Goal: Browse casually

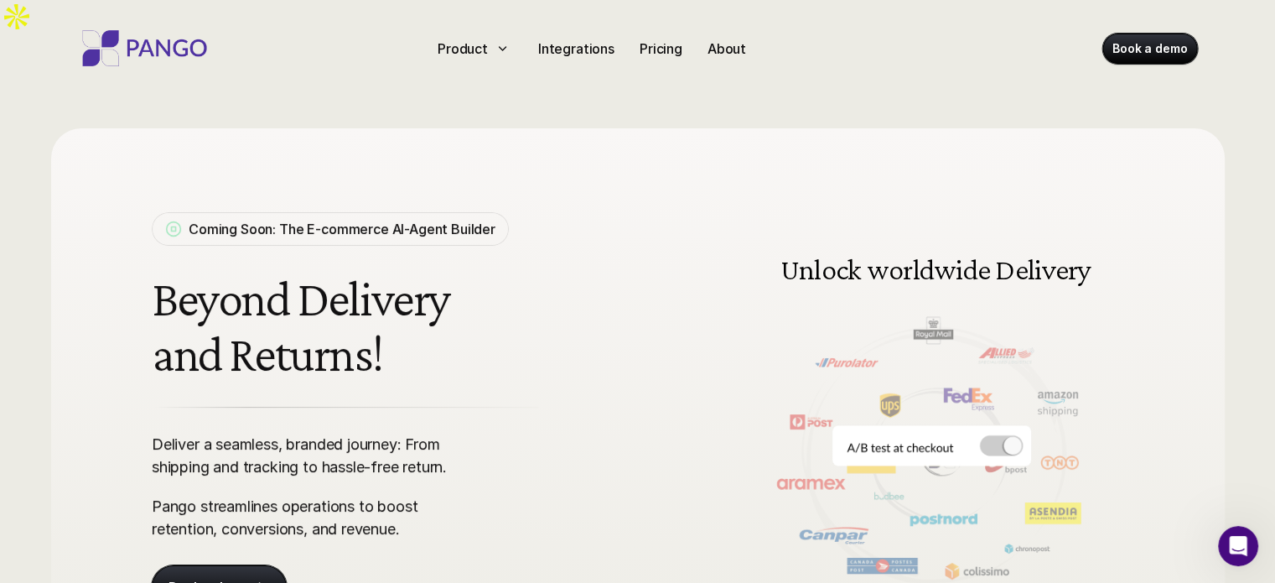
click at [463, 281] on h1 "Beyond Delivery and Returns!" at bounding box center [410, 326] width 517 height 111
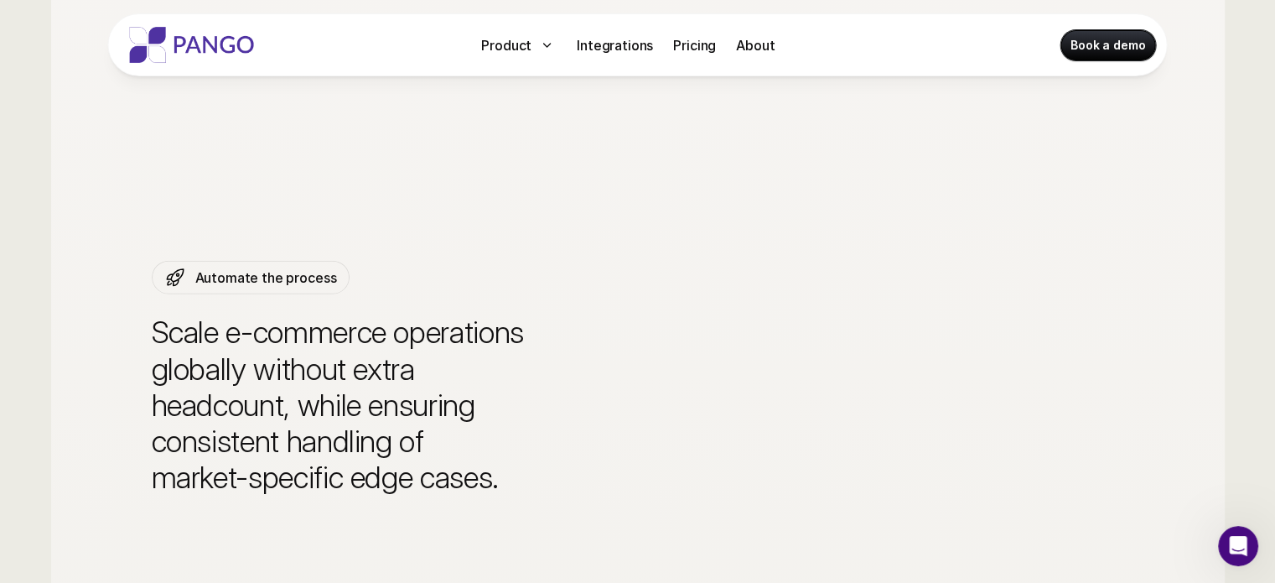
scroll to position [4241, 0]
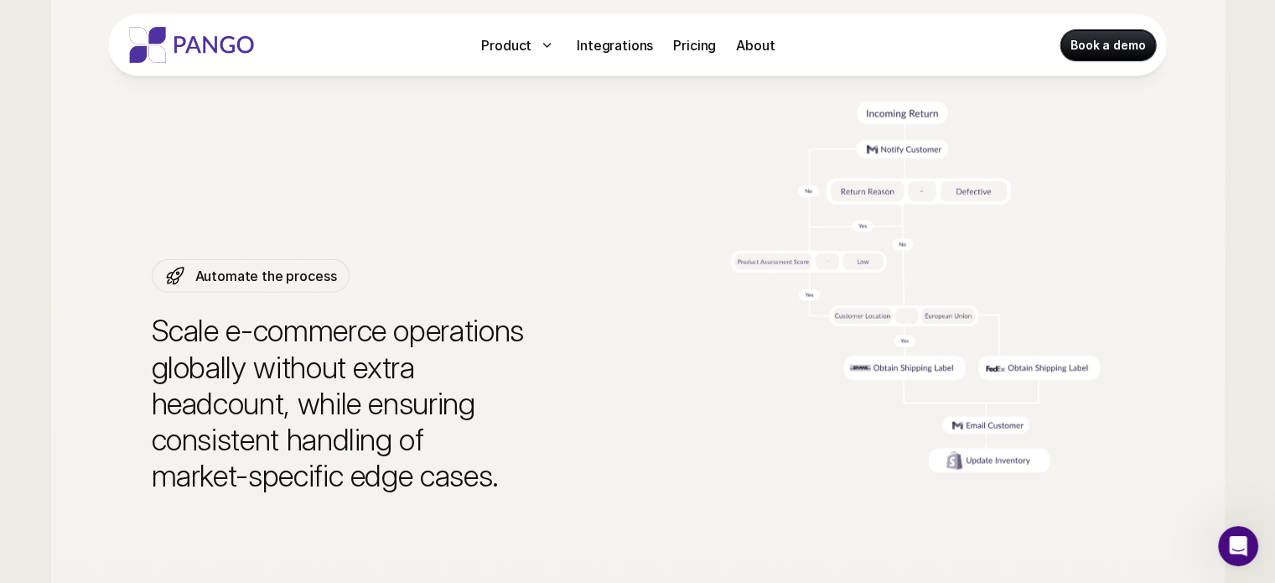
click at [1240, 552] on icon "Open Intercom Messenger" at bounding box center [1239, 546] width 28 height 28
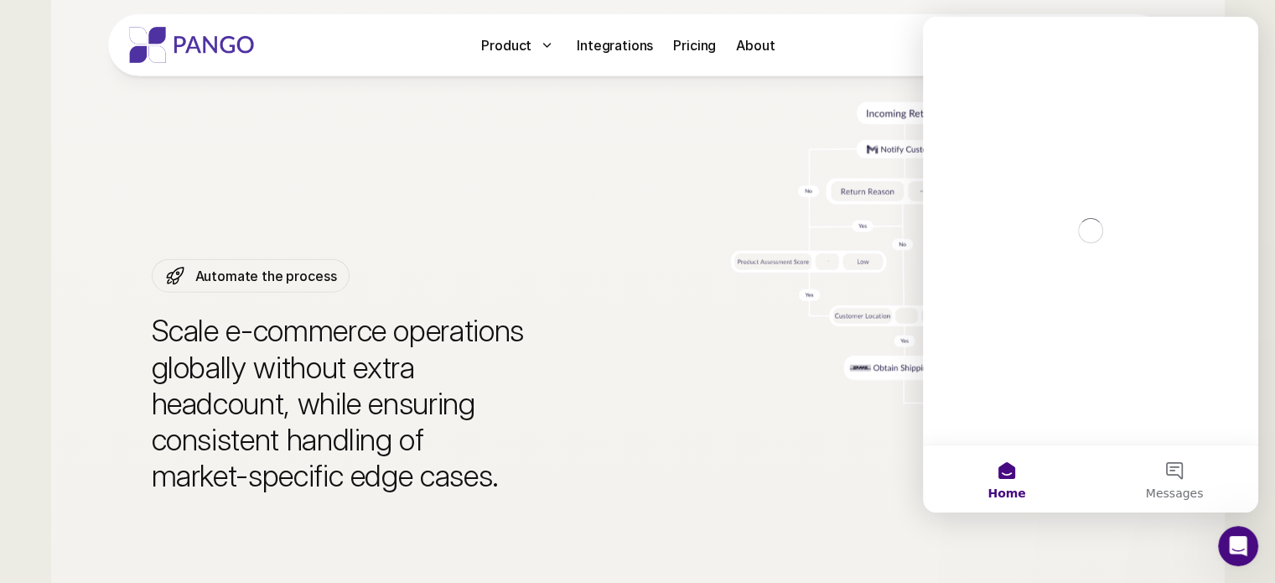
scroll to position [0, 0]
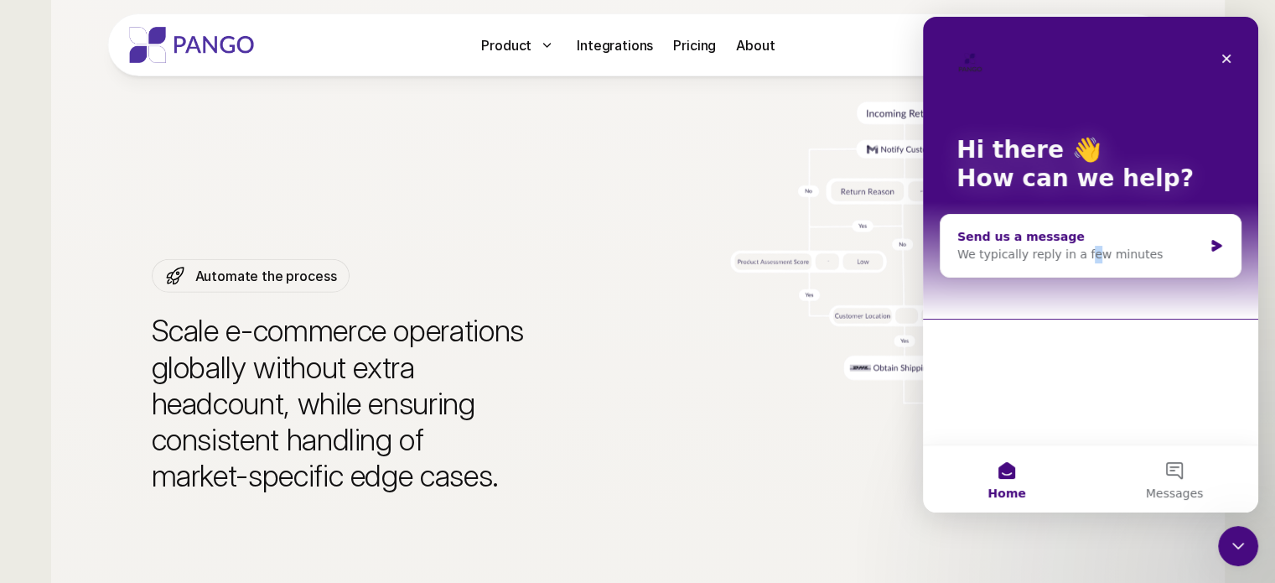
click at [1078, 255] on div "We typically reply in a few minutes" at bounding box center [1081, 255] width 246 height 18
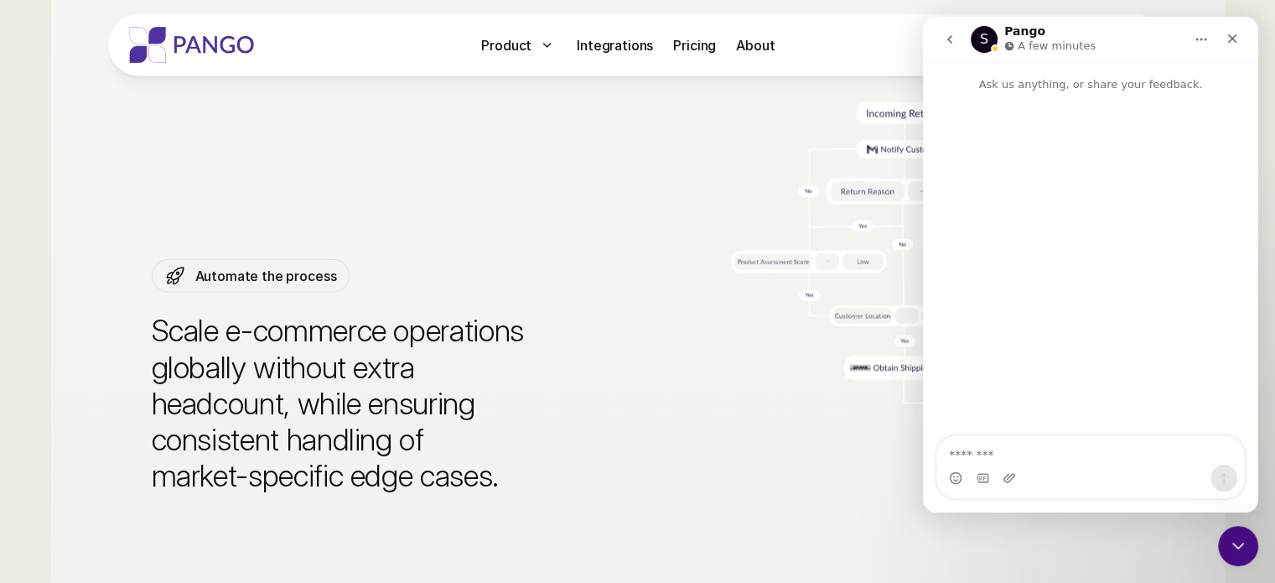
click at [1078, 255] on div "Intercom messenger" at bounding box center [1090, 265] width 335 height 345
click at [952, 38] on icon "go back" at bounding box center [949, 39] width 13 height 13
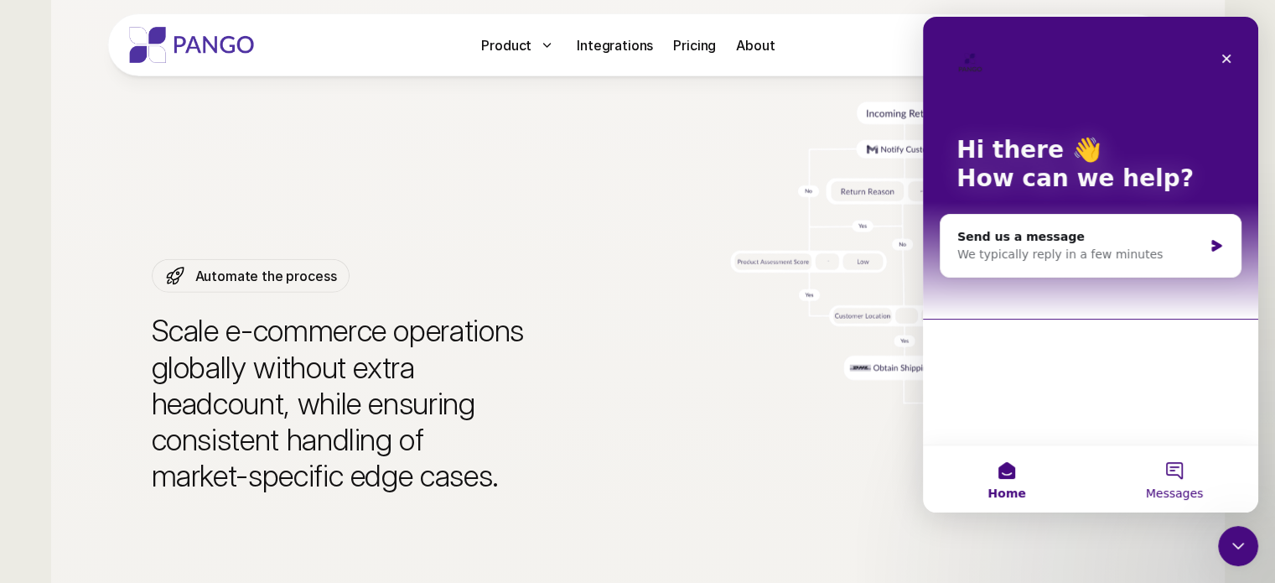
click at [1190, 495] on span "Messages" at bounding box center [1175, 493] width 58 height 12
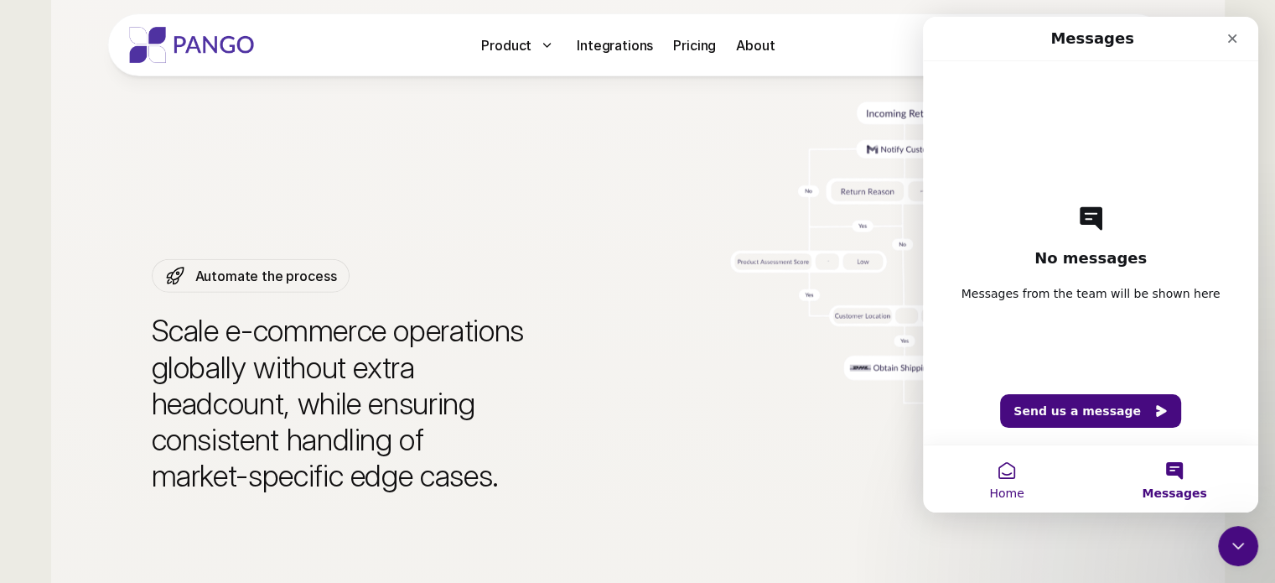
click at [1027, 483] on button "Home" at bounding box center [1007, 478] width 168 height 67
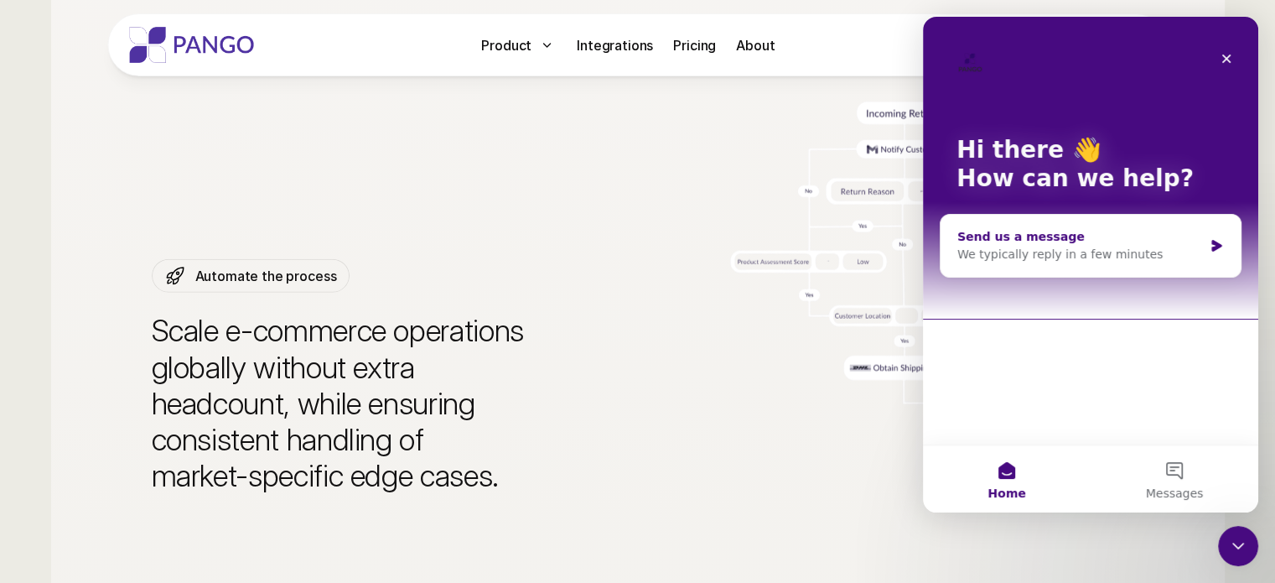
click at [1134, 252] on div "We typically reply in a few minutes" at bounding box center [1081, 255] width 246 height 18
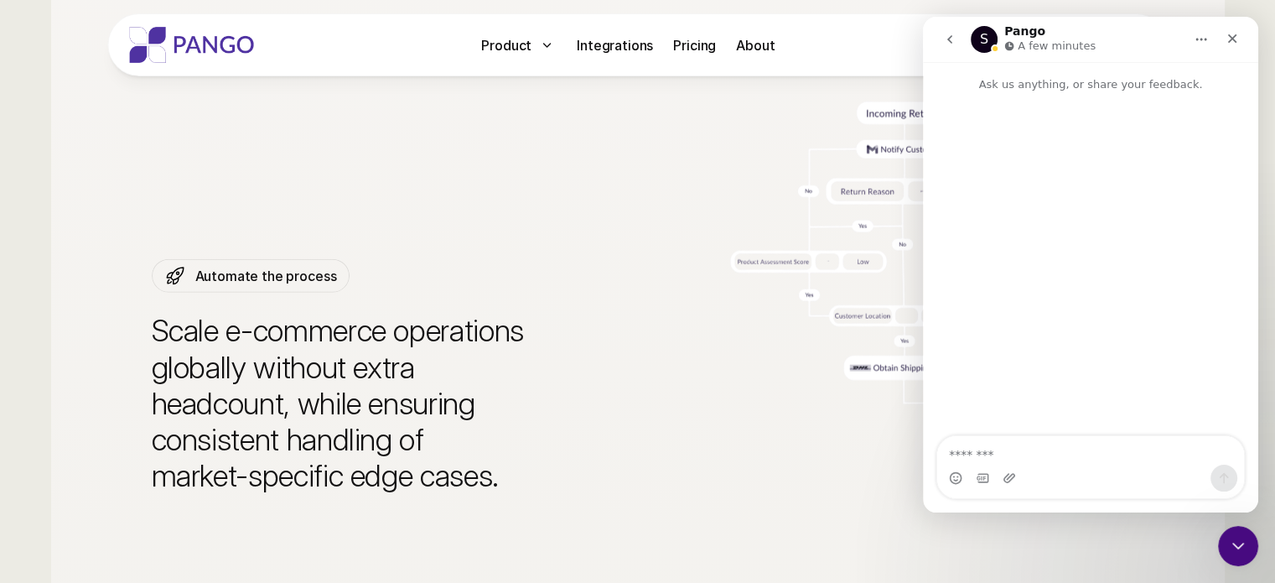
click at [492, 361] on p "Scale e-commerce operations globally without extra headcount, while ensuring co…" at bounding box center [363, 403] width 423 height 181
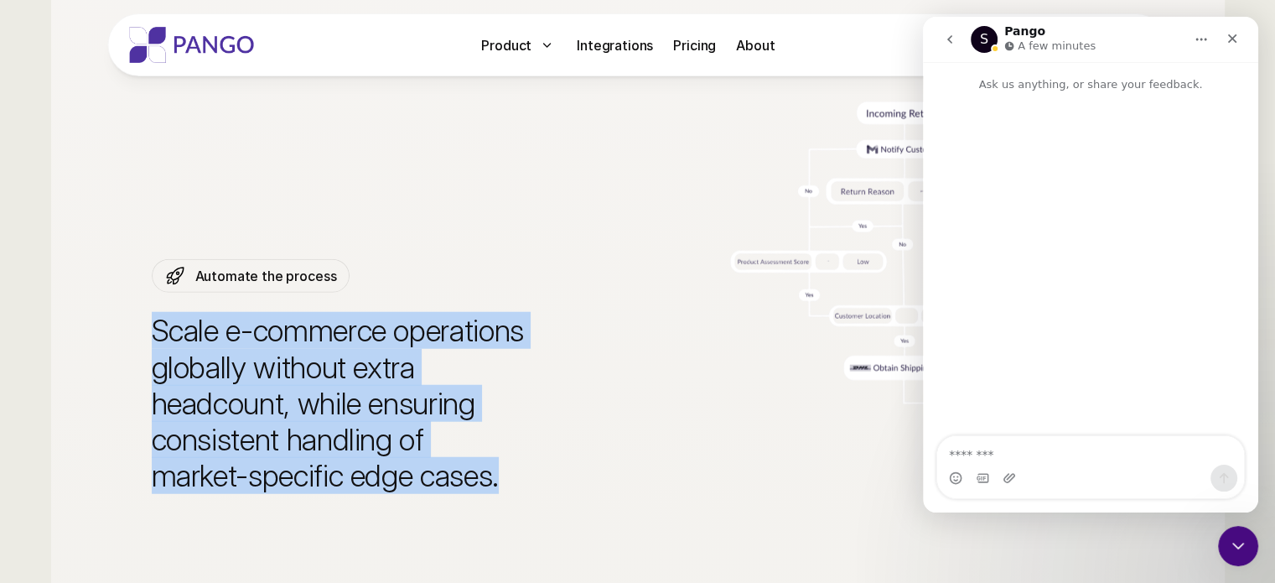
click at [492, 361] on p "Scale e-commerce operations globally without extra headcount, while ensuring co…" at bounding box center [363, 403] width 423 height 181
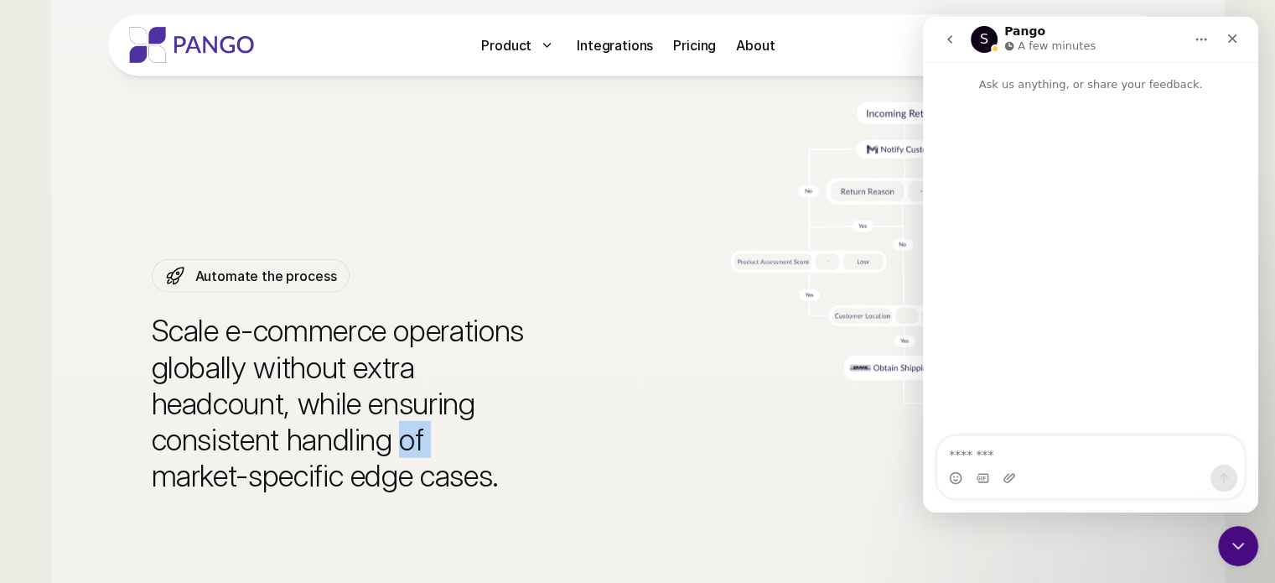
click at [492, 361] on p "Scale e-commerce operations globally without extra headcount, while ensuring co…" at bounding box center [363, 403] width 423 height 181
click at [1233, 34] on icon "Close" at bounding box center [1232, 38] width 13 height 13
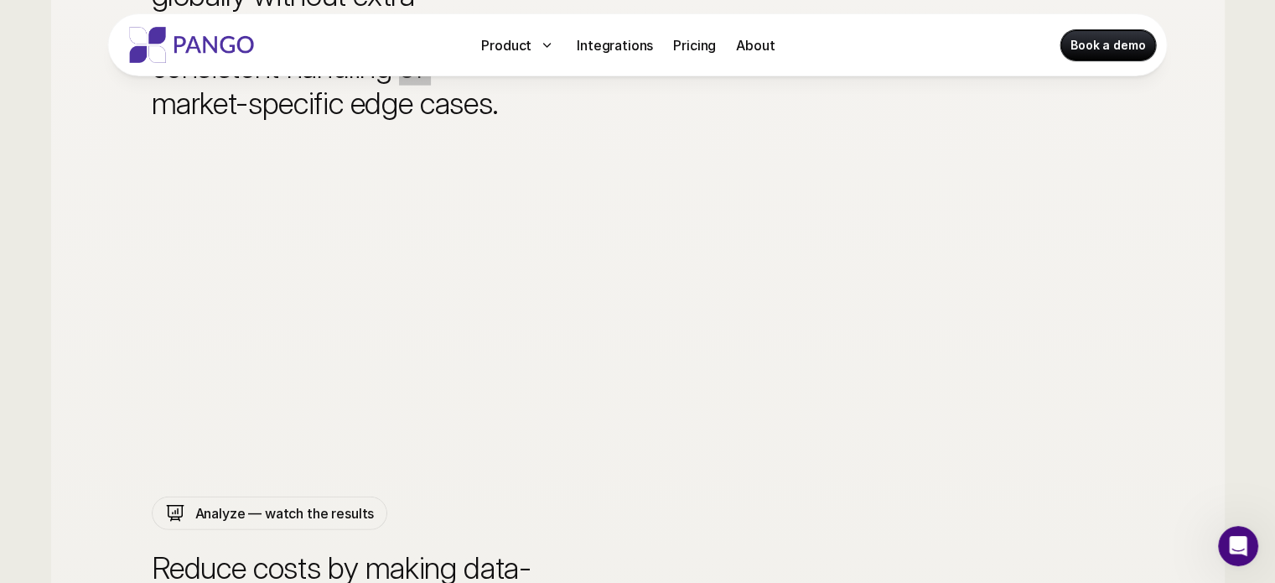
scroll to position [4618, 0]
